Goal: Contribute content: Add original content to the website for others to see

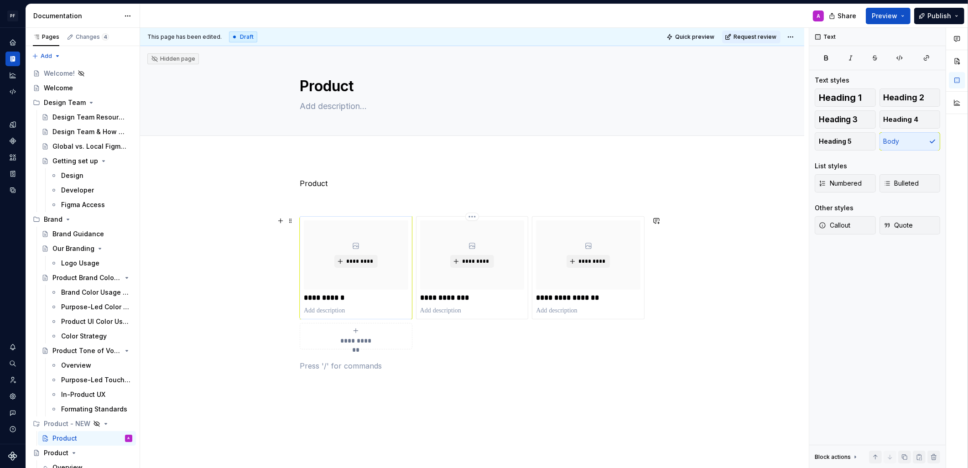
scroll to position [1, 0]
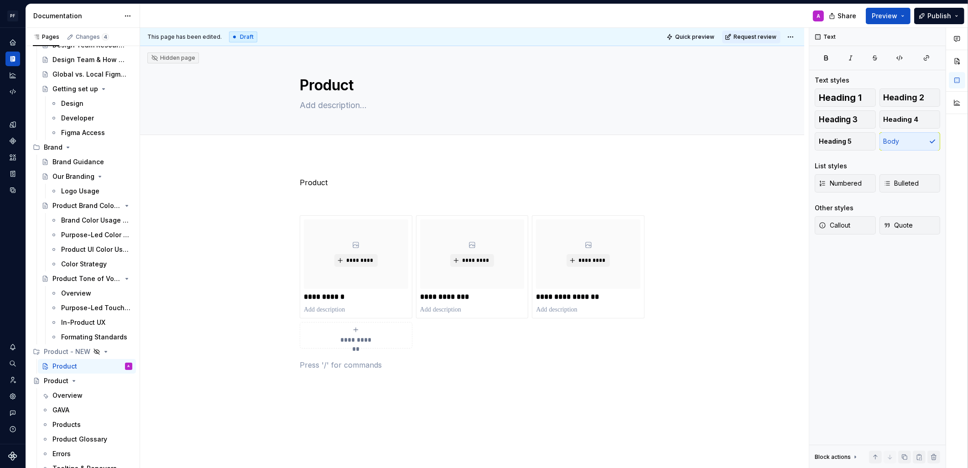
type textarea "*"
click at [13, 43] on icon "Home" at bounding box center [13, 42] width 6 height 6
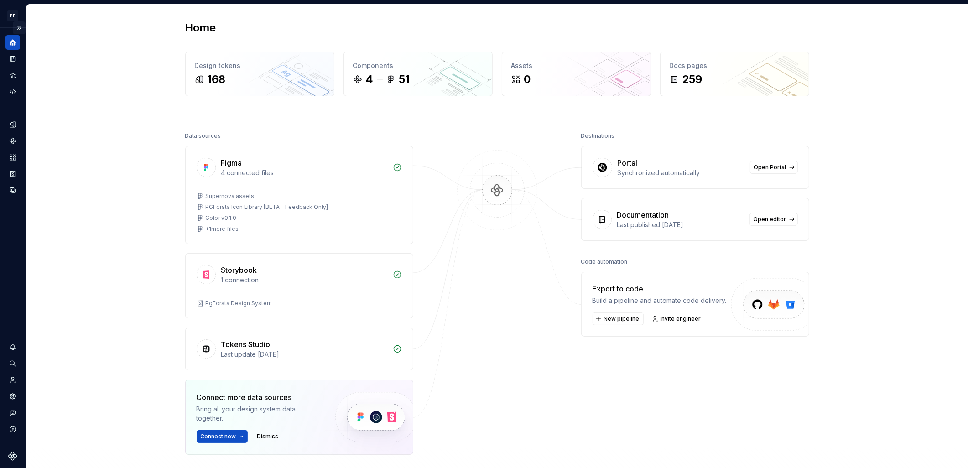
click at [20, 27] on button "Expand sidebar" at bounding box center [19, 27] width 13 height 13
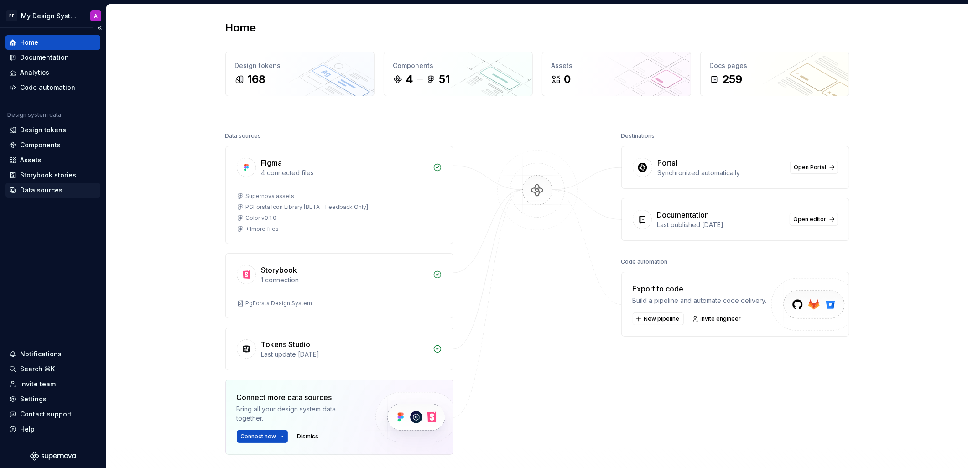
click at [43, 184] on div "Data sources" at bounding box center [52, 190] width 95 height 15
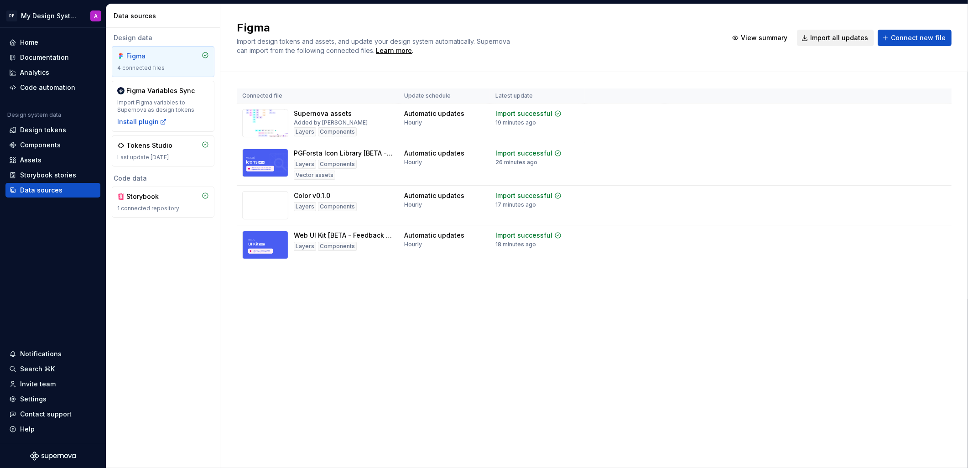
click at [853, 37] on span "Import all updates" at bounding box center [839, 37] width 58 height 9
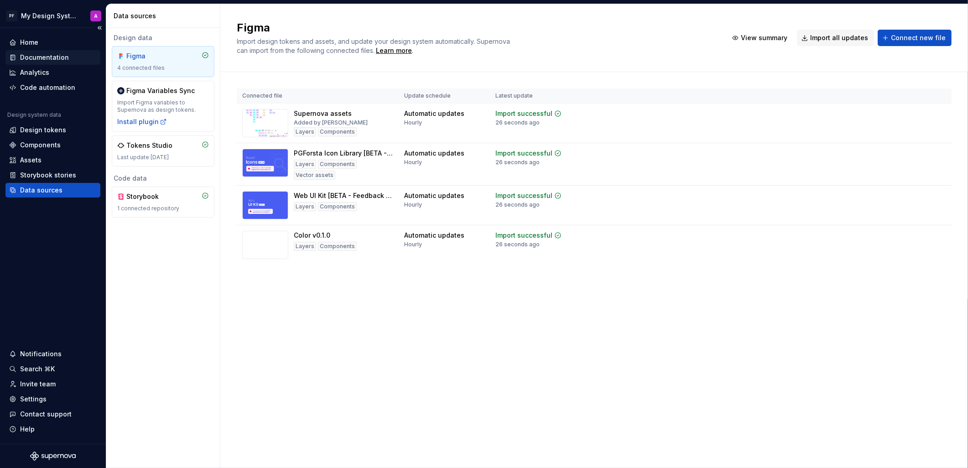
click at [39, 51] on div "Documentation" at bounding box center [52, 57] width 95 height 15
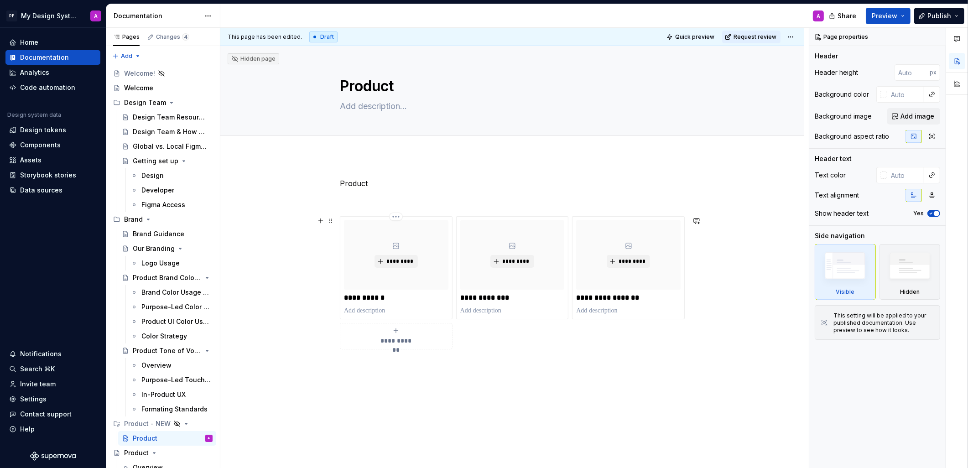
scroll to position [53, 0]
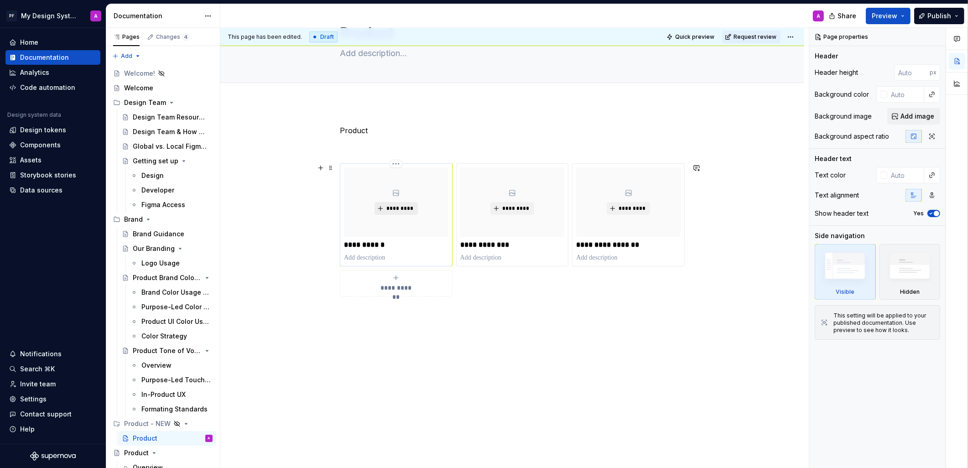
click at [407, 205] on span "*********" at bounding box center [400, 208] width 28 height 7
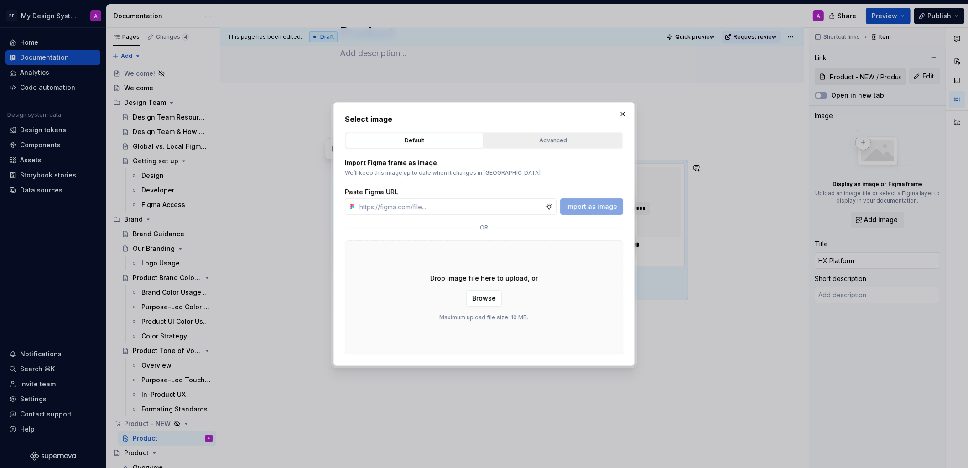
click at [545, 142] on div "Advanced" at bounding box center [553, 140] width 131 height 9
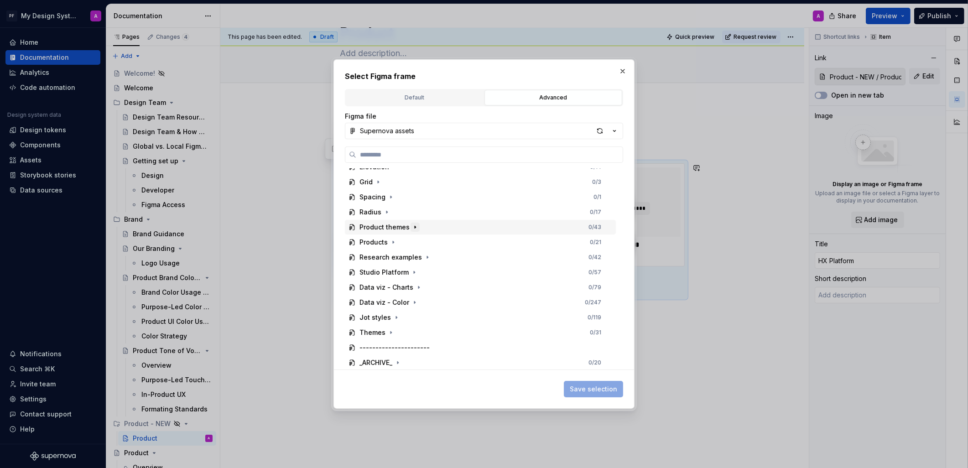
scroll to position [322, 0]
click at [391, 244] on icon "button" at bounding box center [393, 245] width 7 height 7
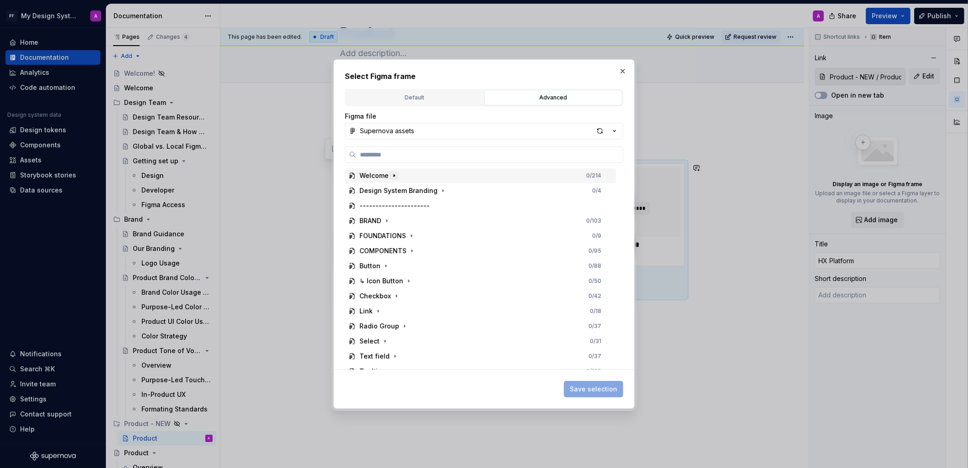
click at [394, 174] on icon "button" at bounding box center [393, 175] width 7 height 7
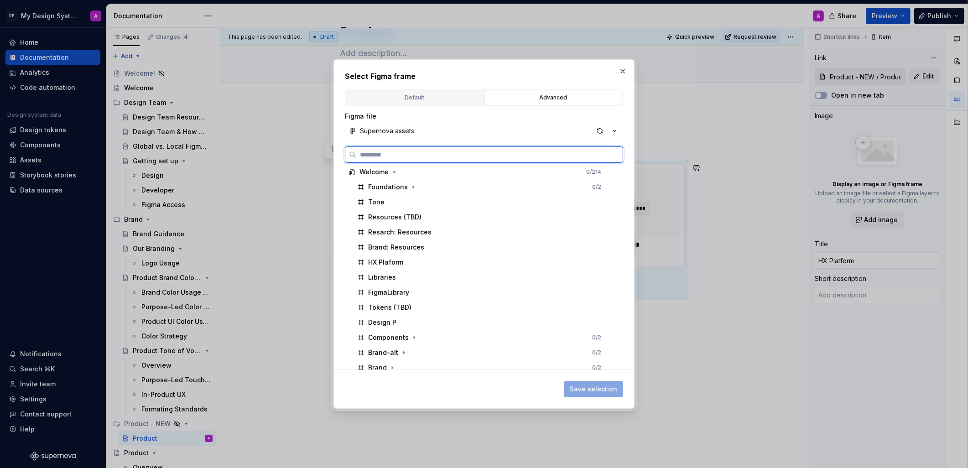
scroll to position [3, 0]
click at [382, 260] on div "HX Plaform" at bounding box center [385, 262] width 35 height 9
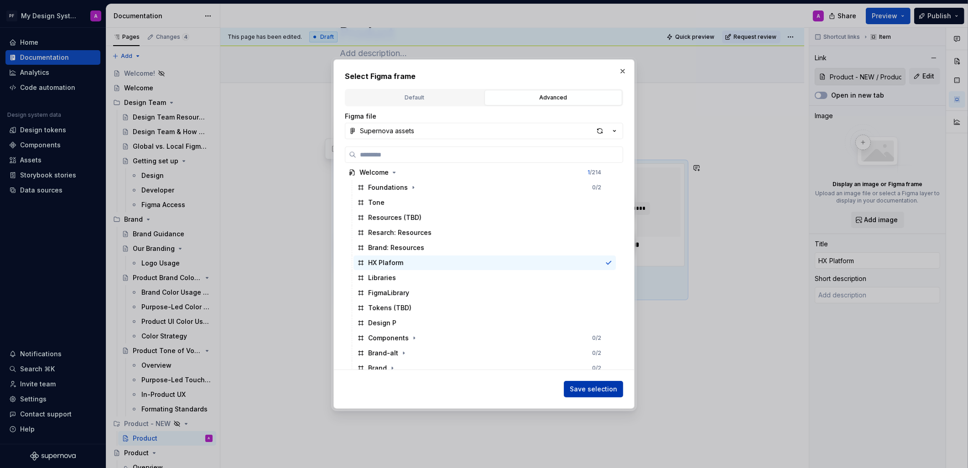
click at [617, 387] on button "Save selection" at bounding box center [593, 389] width 59 height 16
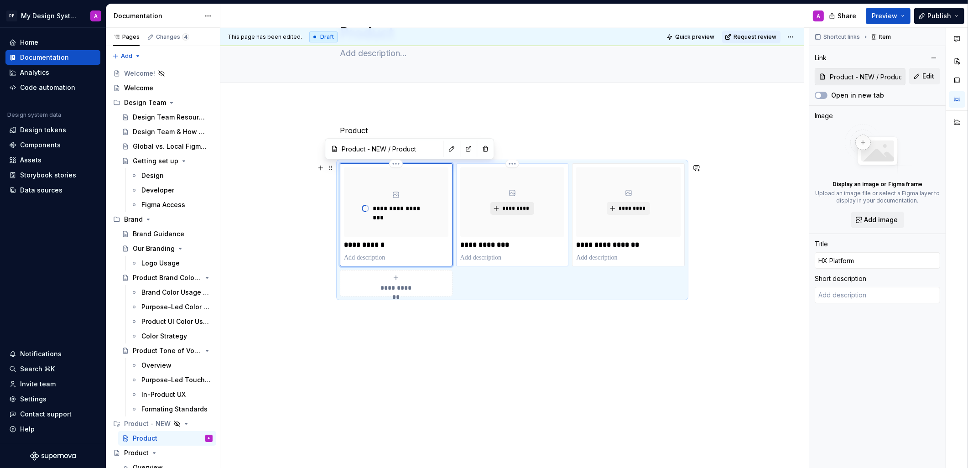
type textarea "*"
type input "Product Suite"
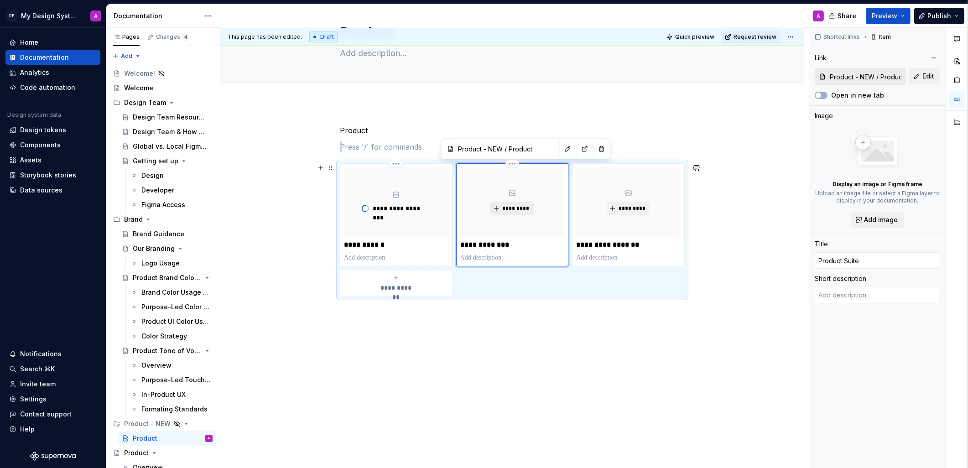
click at [514, 210] on span "*********" at bounding box center [516, 208] width 28 height 7
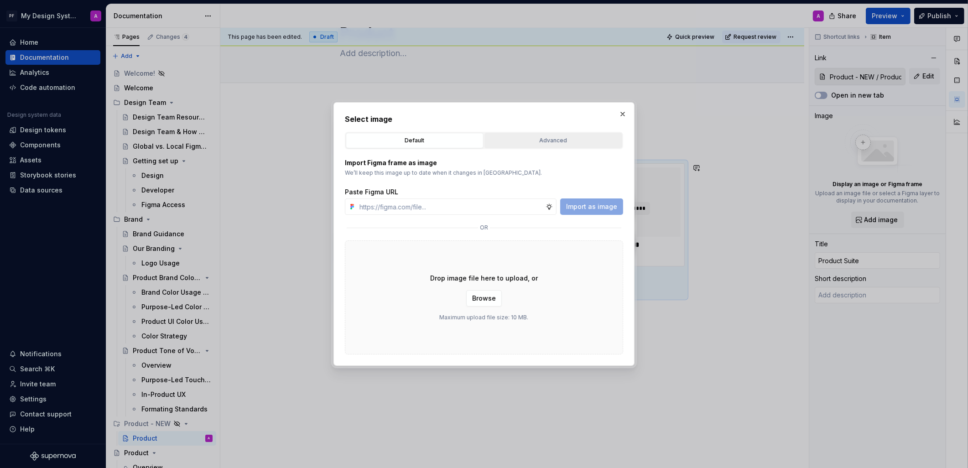
click at [554, 134] on button "Advanced" at bounding box center [553, 141] width 138 height 16
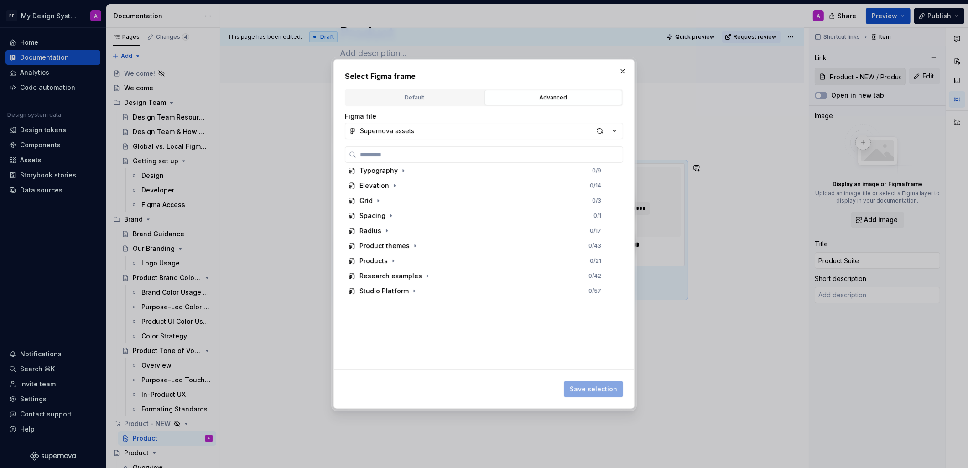
scroll to position [0, 0]
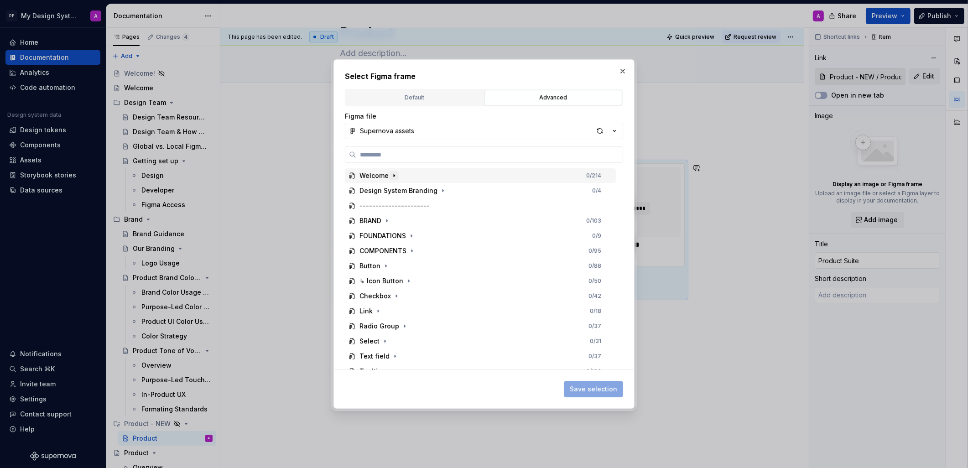
click at [397, 177] on button "button" at bounding box center [394, 175] width 9 height 9
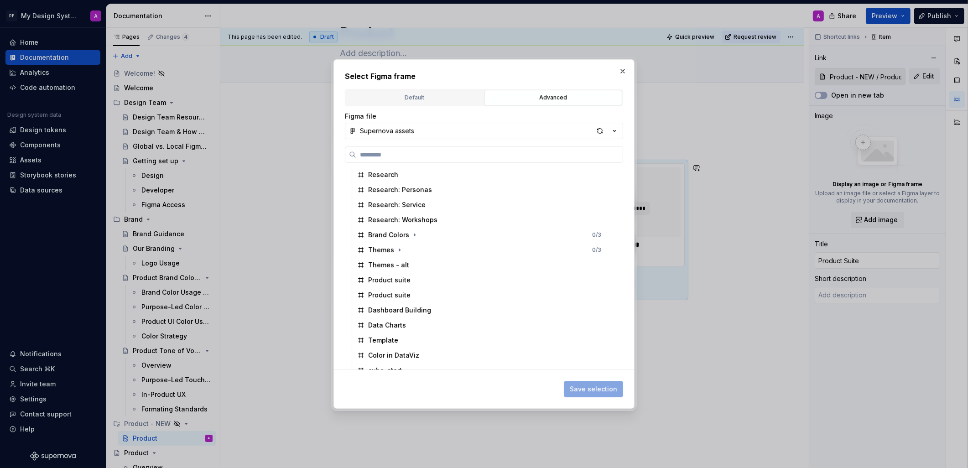
scroll to position [668, 0]
click at [379, 275] on div "Product suite" at bounding box center [389, 274] width 42 height 9
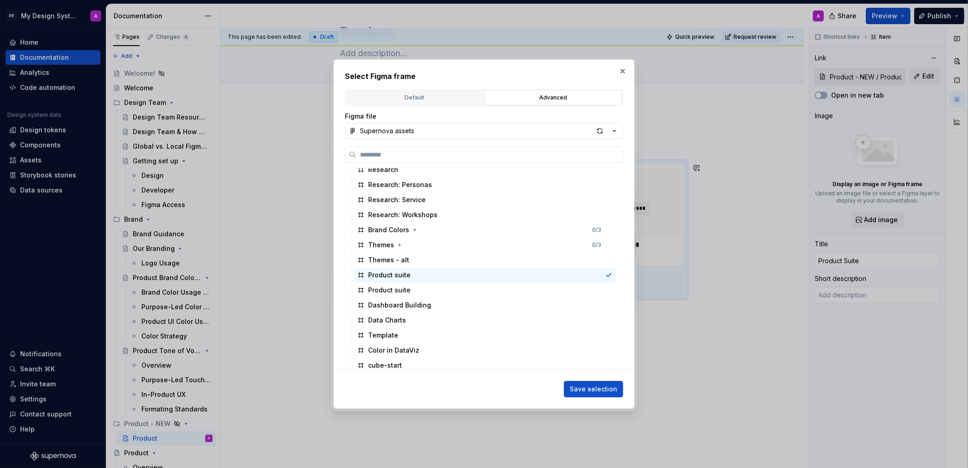
click at [584, 391] on span "Save selection" at bounding box center [593, 388] width 47 height 9
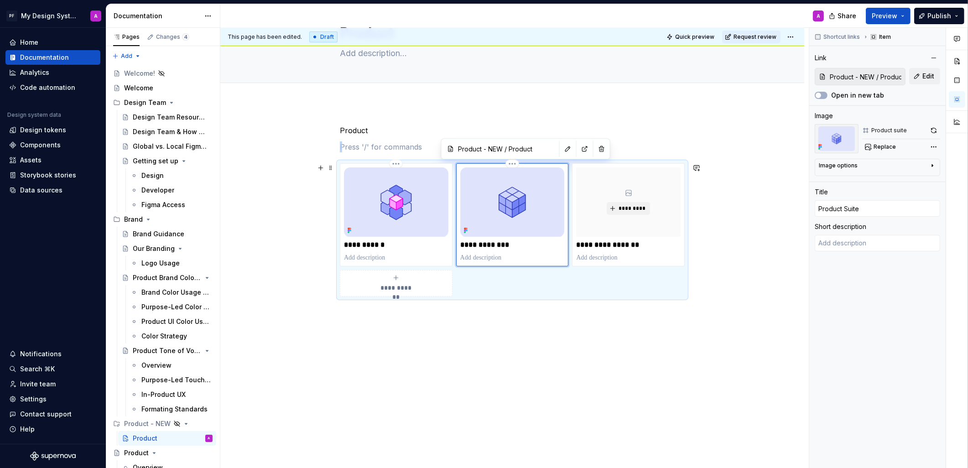
click at [516, 201] on img at bounding box center [512, 201] width 104 height 69
click at [878, 149] on span "Replace" at bounding box center [884, 146] width 22 height 7
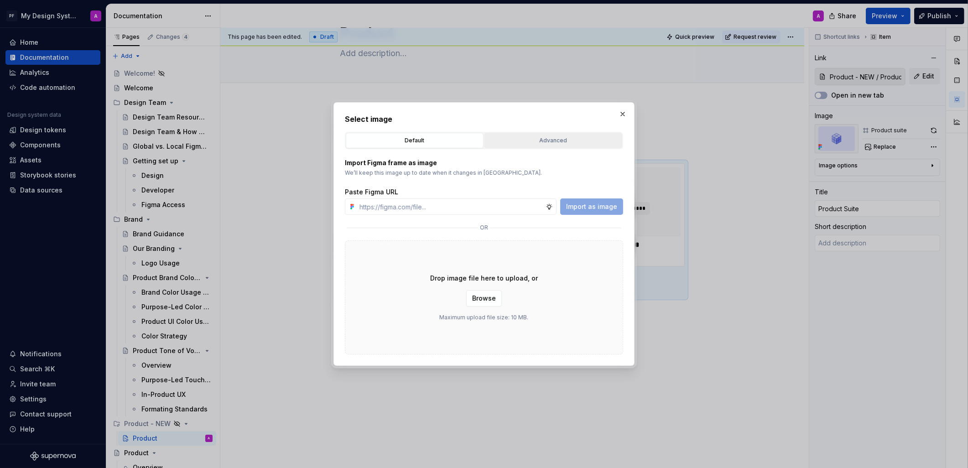
click at [535, 139] on div "Advanced" at bounding box center [553, 140] width 131 height 9
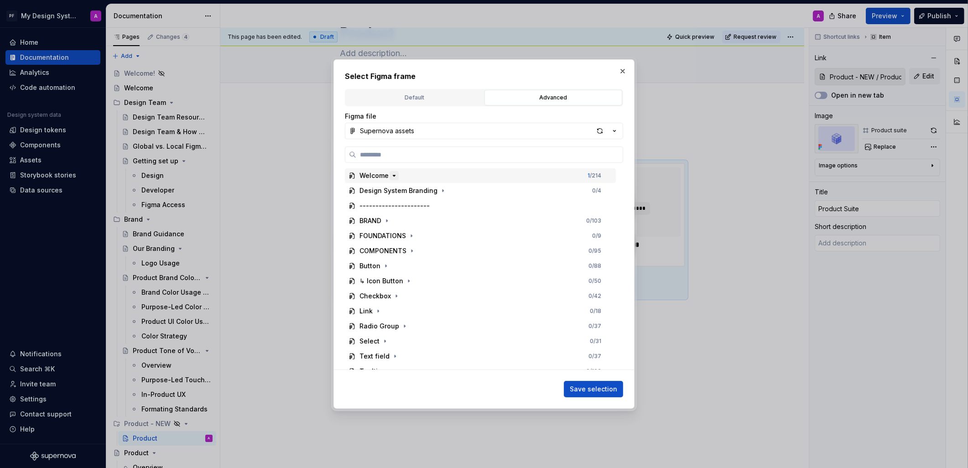
click at [393, 179] on button "button" at bounding box center [394, 175] width 9 height 9
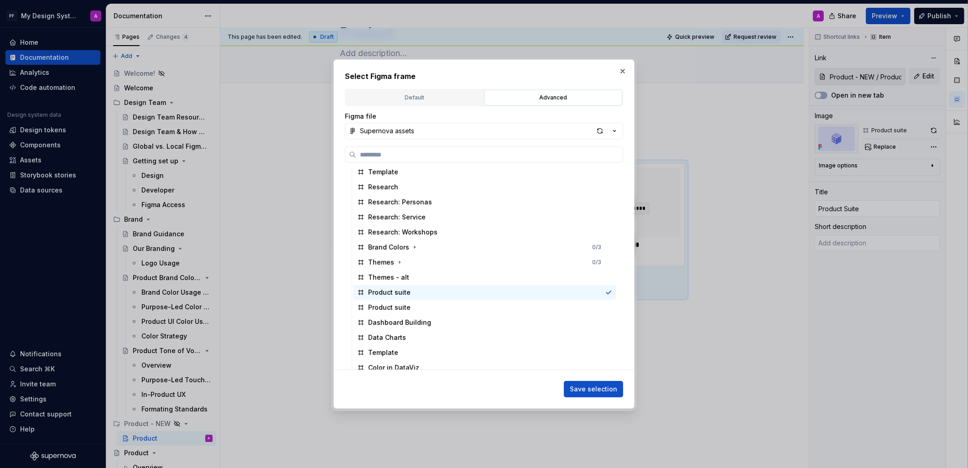
scroll to position [651, 0]
click at [424, 308] on div "Product suite" at bounding box center [484, 307] width 262 height 15
click at [578, 384] on span "Save selection" at bounding box center [593, 388] width 47 height 9
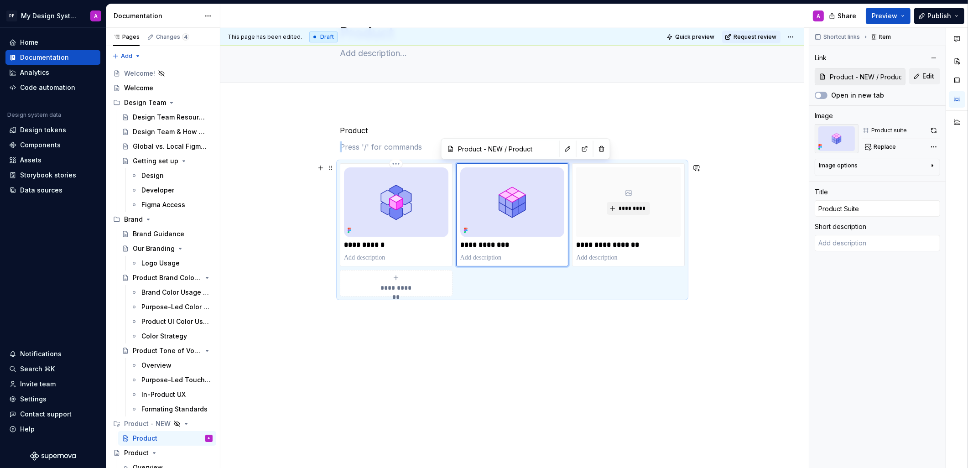
click at [749, 266] on div "**********" at bounding box center [512, 286] width 584 height 367
click at [151, 91] on div "Welcome" at bounding box center [138, 87] width 29 height 9
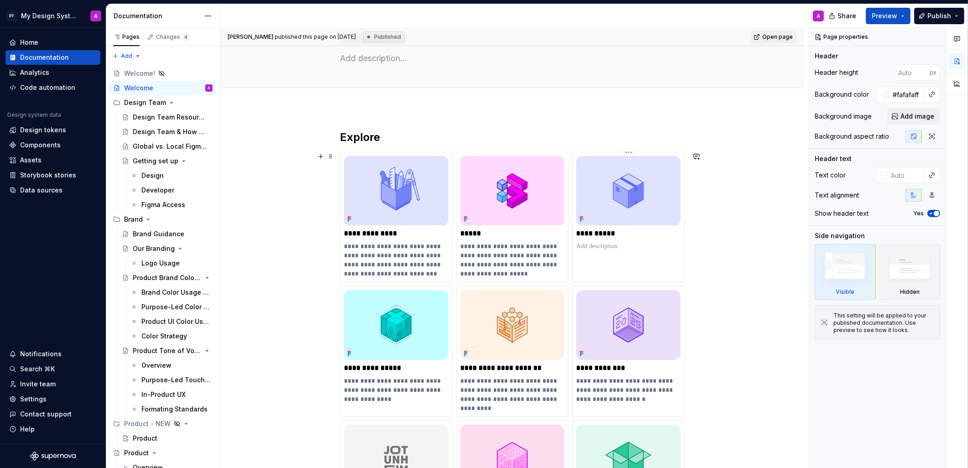
scroll to position [49, 0]
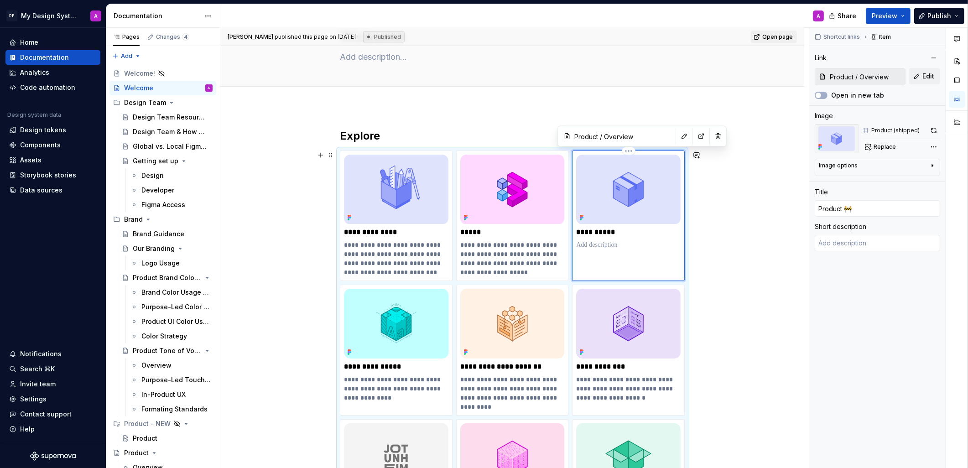
click at [635, 190] on img at bounding box center [628, 189] width 104 height 69
click at [894, 149] on span "Replace" at bounding box center [884, 146] width 22 height 7
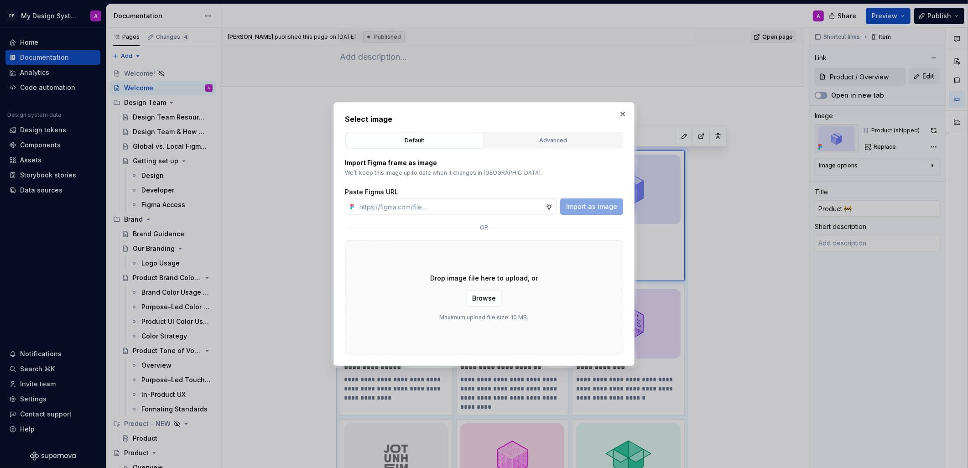
click at [566, 144] on div "Advanced" at bounding box center [553, 140] width 131 height 9
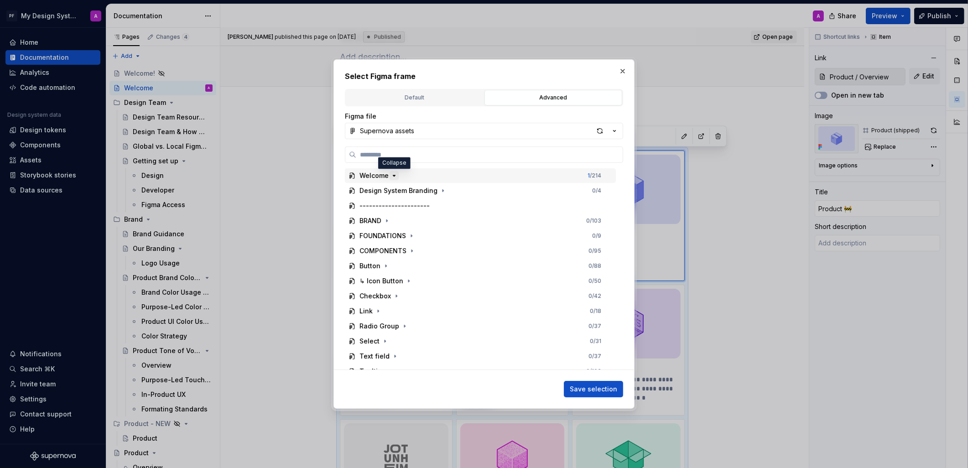
click at [392, 176] on icon "button" at bounding box center [393, 175] width 7 height 7
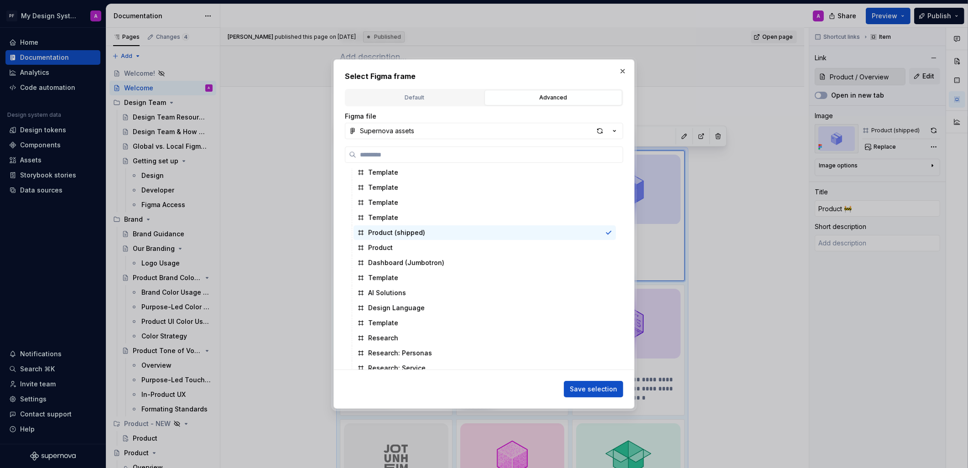
scroll to position [479, 0]
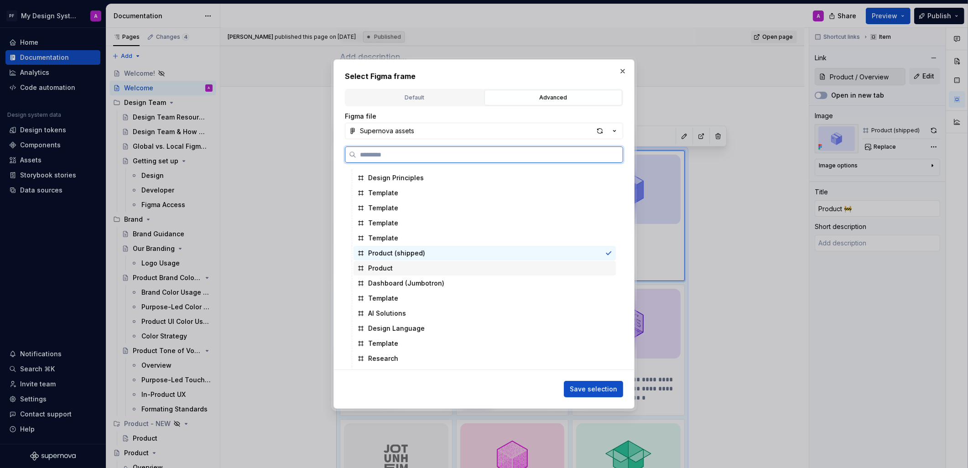
click at [385, 265] on div "Product" at bounding box center [380, 268] width 25 height 9
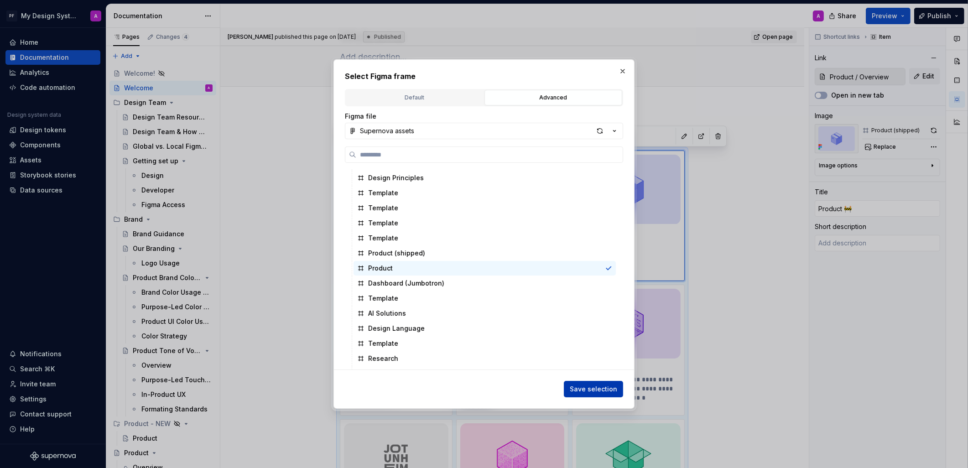
click at [597, 391] on span "Save selection" at bounding box center [593, 388] width 47 height 9
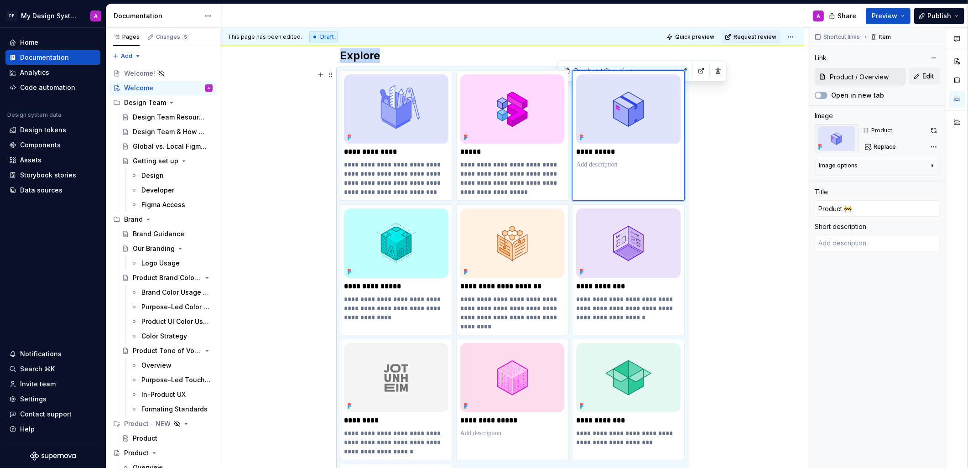
scroll to position [114, 0]
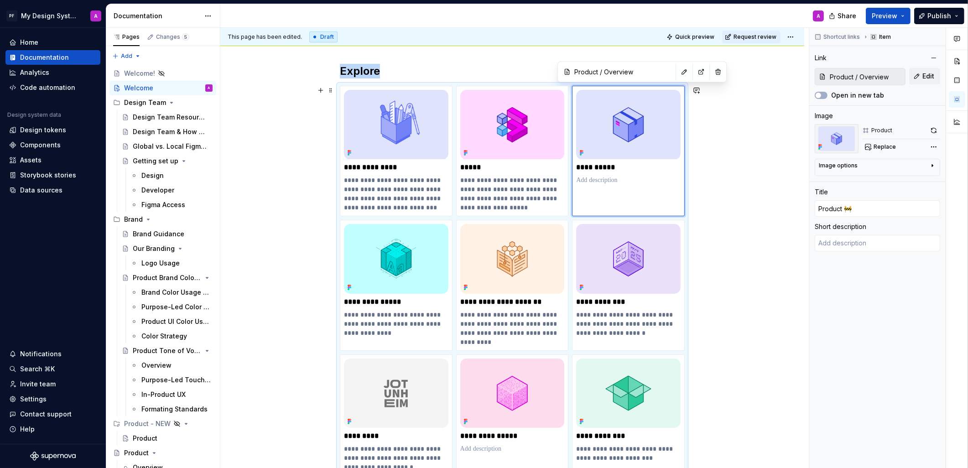
click at [745, 180] on div "**********" at bounding box center [512, 360] width 584 height 637
click at [891, 16] on span "Preview" at bounding box center [885, 15] width 26 height 9
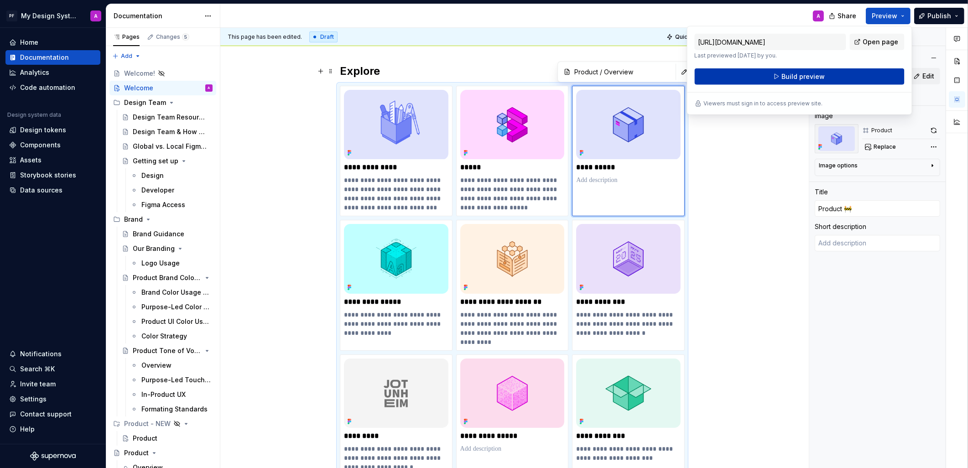
click at [746, 77] on button "Build preview" at bounding box center [800, 76] width 210 height 16
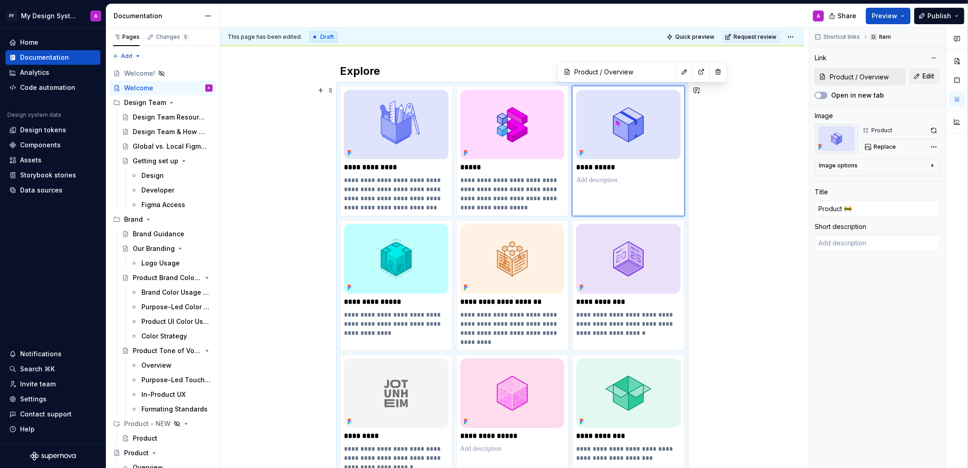
drag, startPoint x: 788, startPoint y: 333, endPoint x: 750, endPoint y: 330, distance: 38.5
click at [788, 333] on div "**********" at bounding box center [514, 248] width 588 height 441
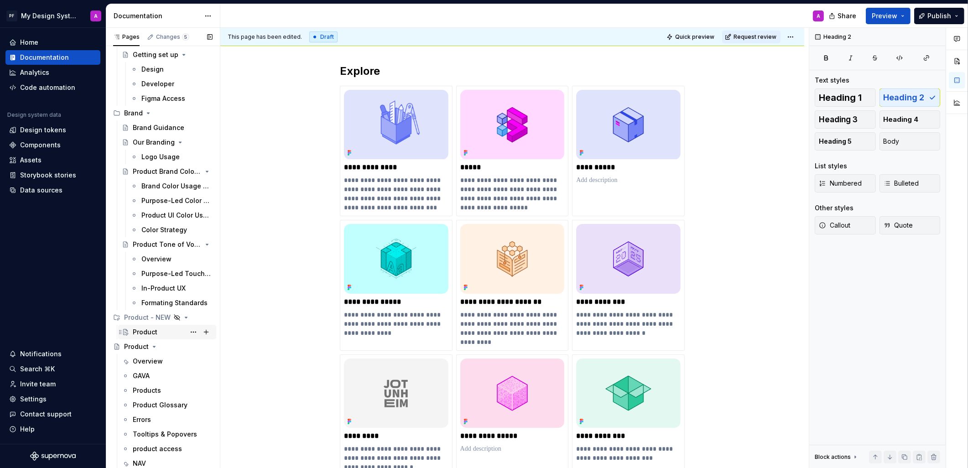
click at [143, 333] on div "Product" at bounding box center [145, 331] width 25 height 9
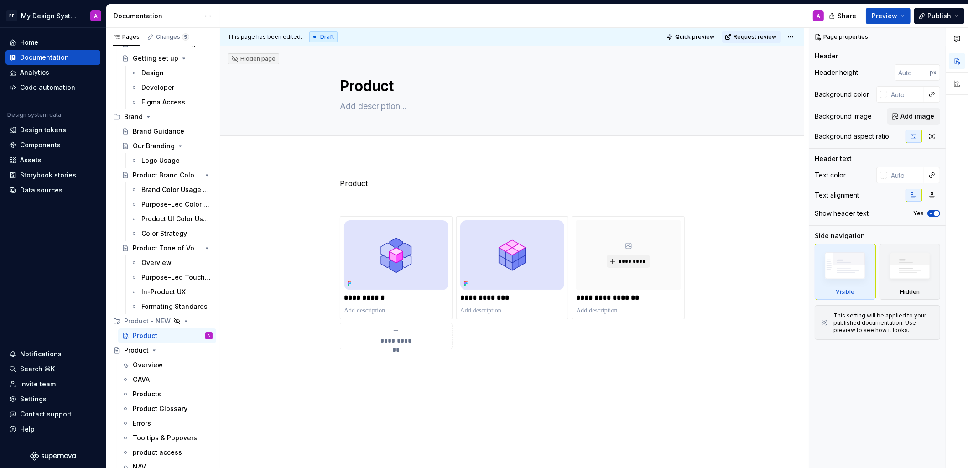
type textarea "*"
